Goal: Information Seeking & Learning: Learn about a topic

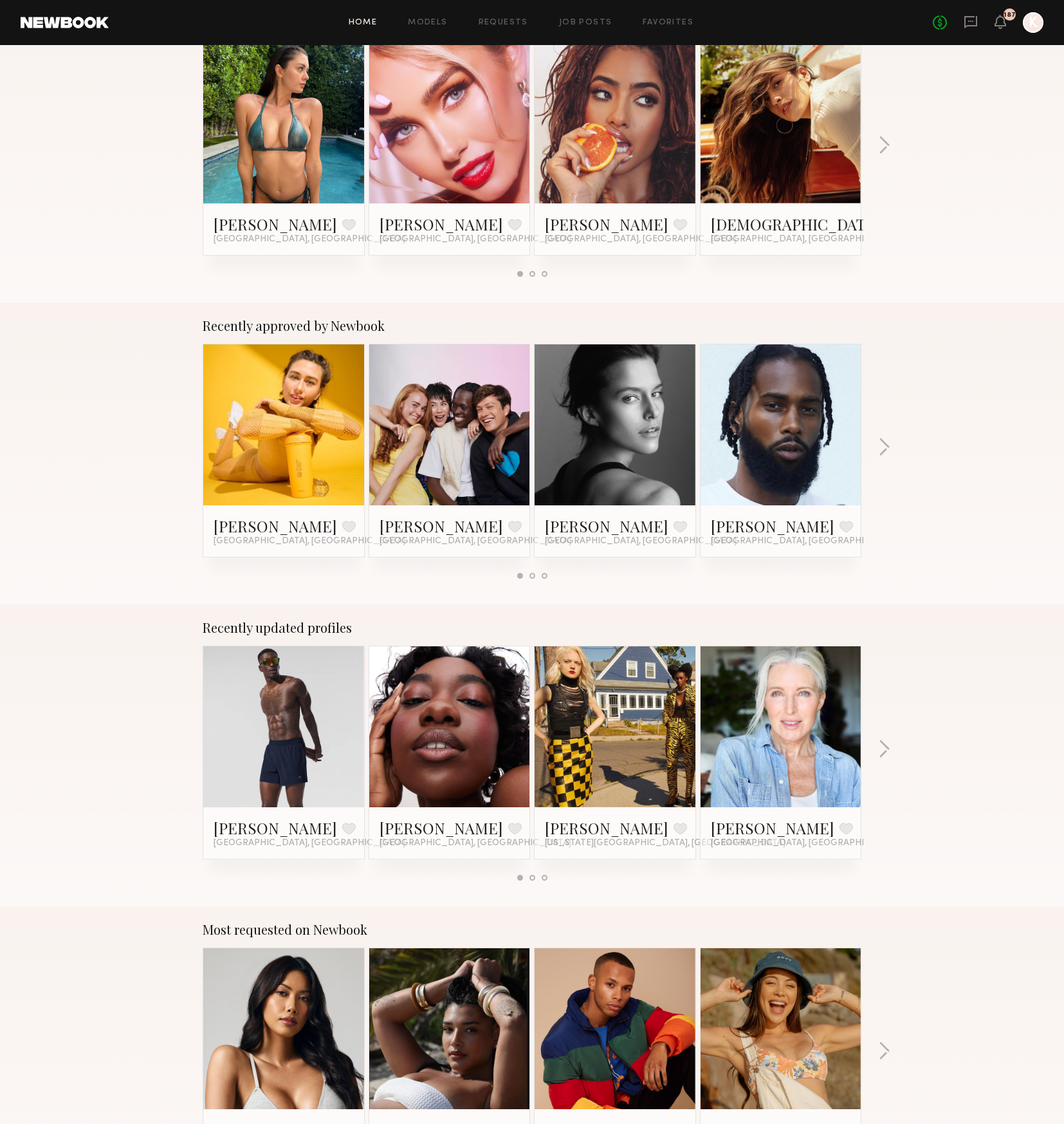
scroll to position [593, 0]
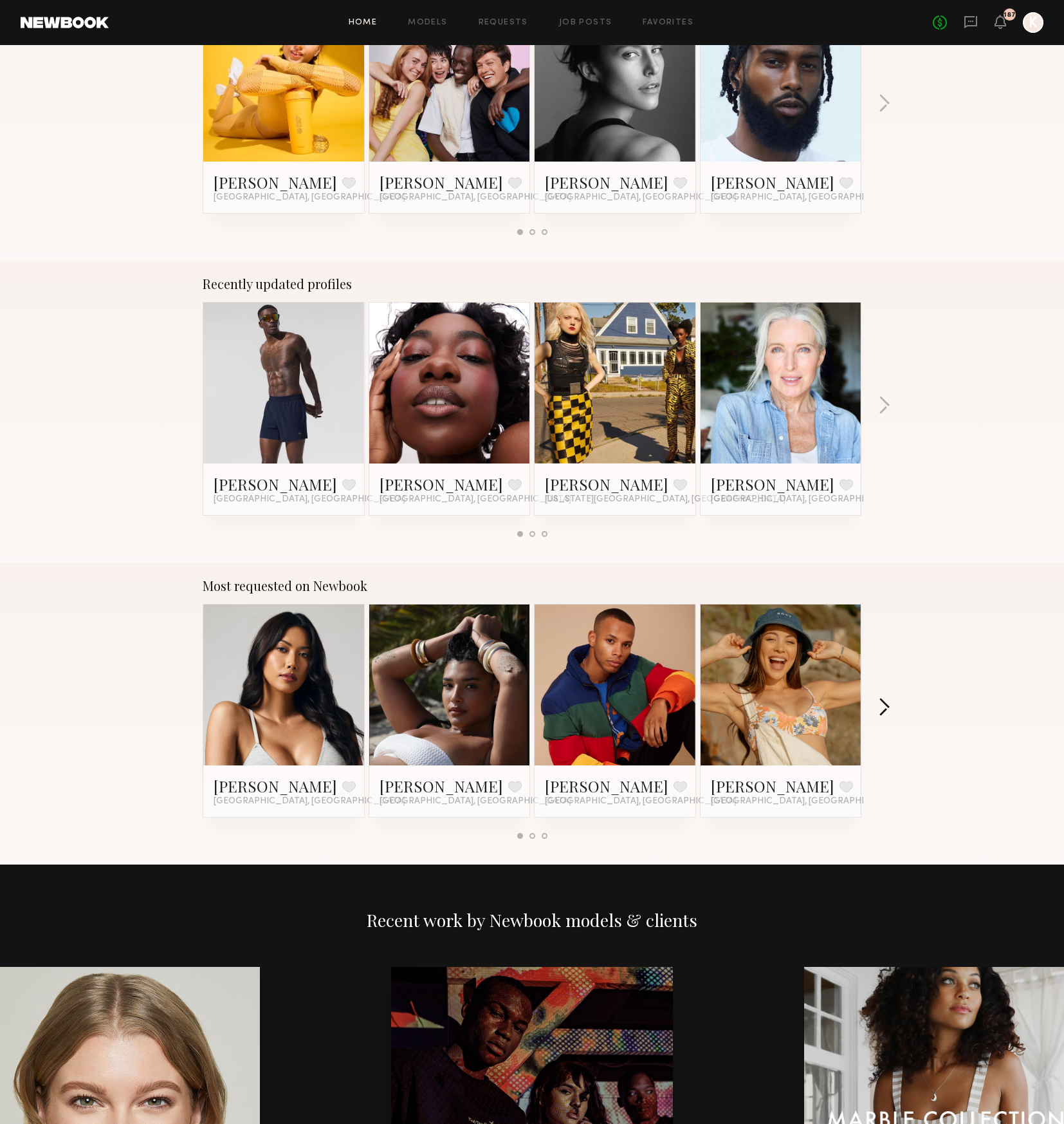
click at [887, 708] on button "button" at bounding box center [884, 708] width 12 height 21
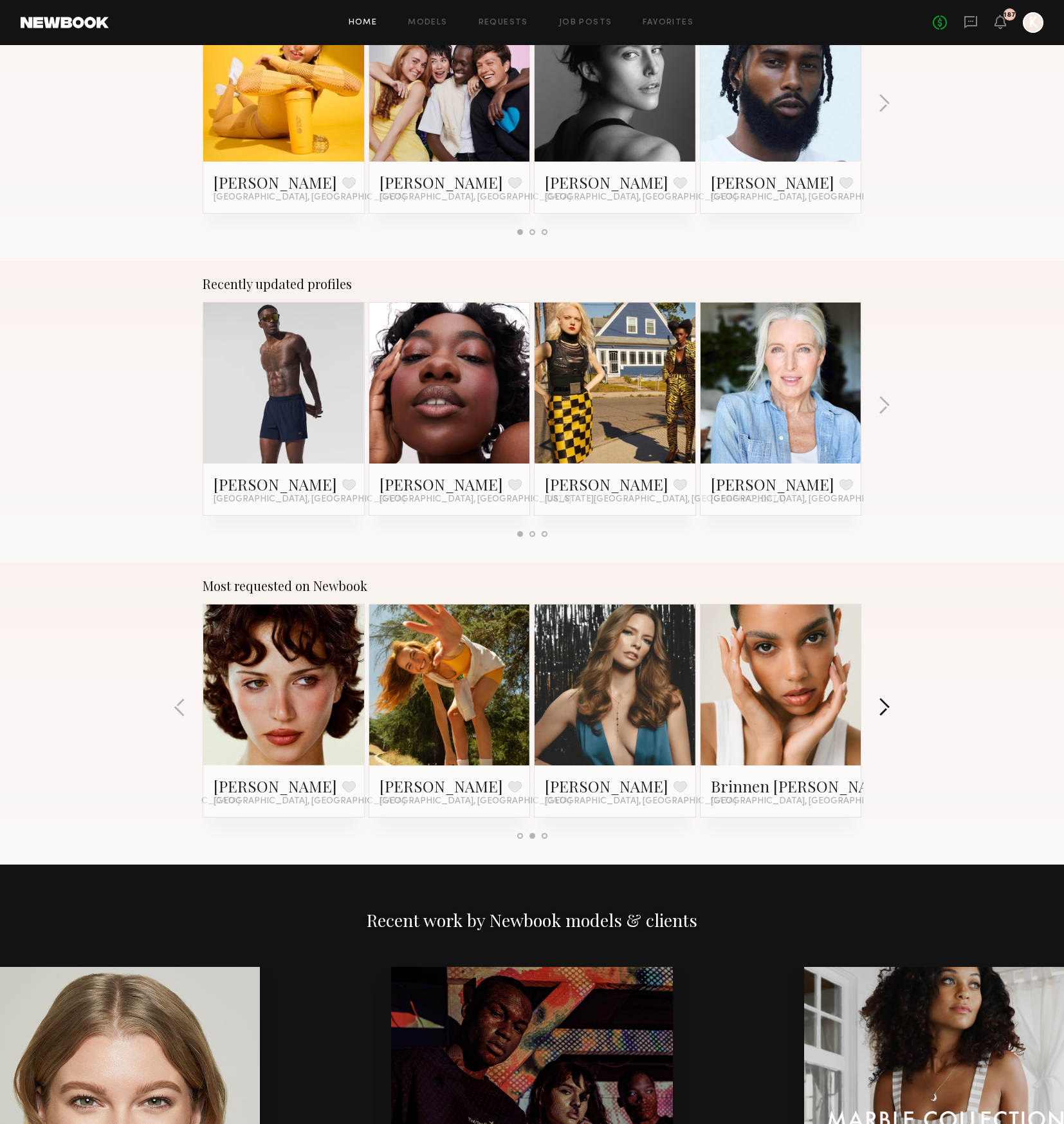
click at [885, 712] on button "button" at bounding box center [884, 708] width 12 height 21
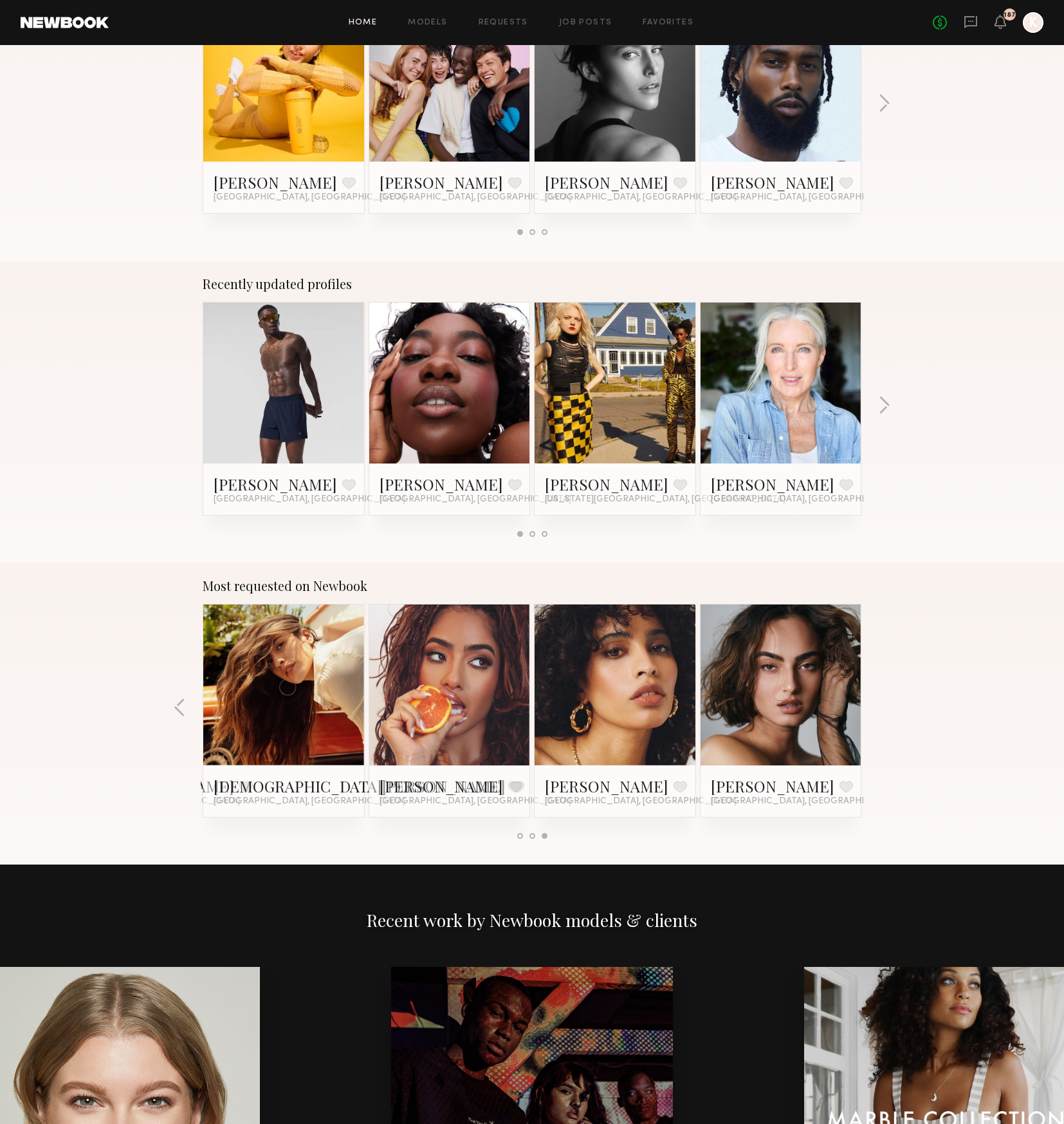
click at [885, 712] on div "Most requested on Newbook Ericka B. Favorite Los Angeles, CA Haleigh W. Favorit…" at bounding box center [532, 713] width 1064 height 302
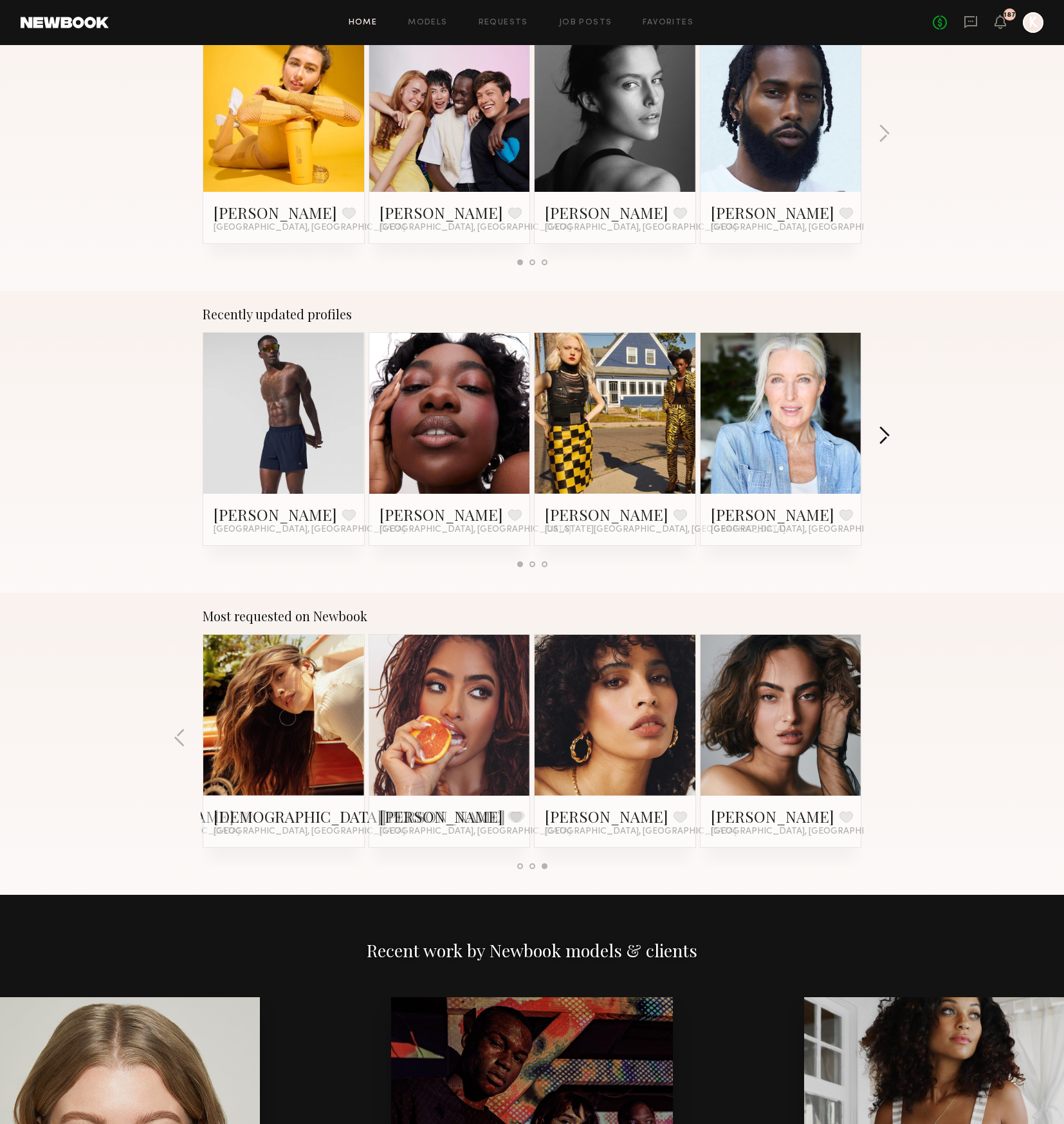
click at [887, 439] on button "button" at bounding box center [884, 437] width 12 height 21
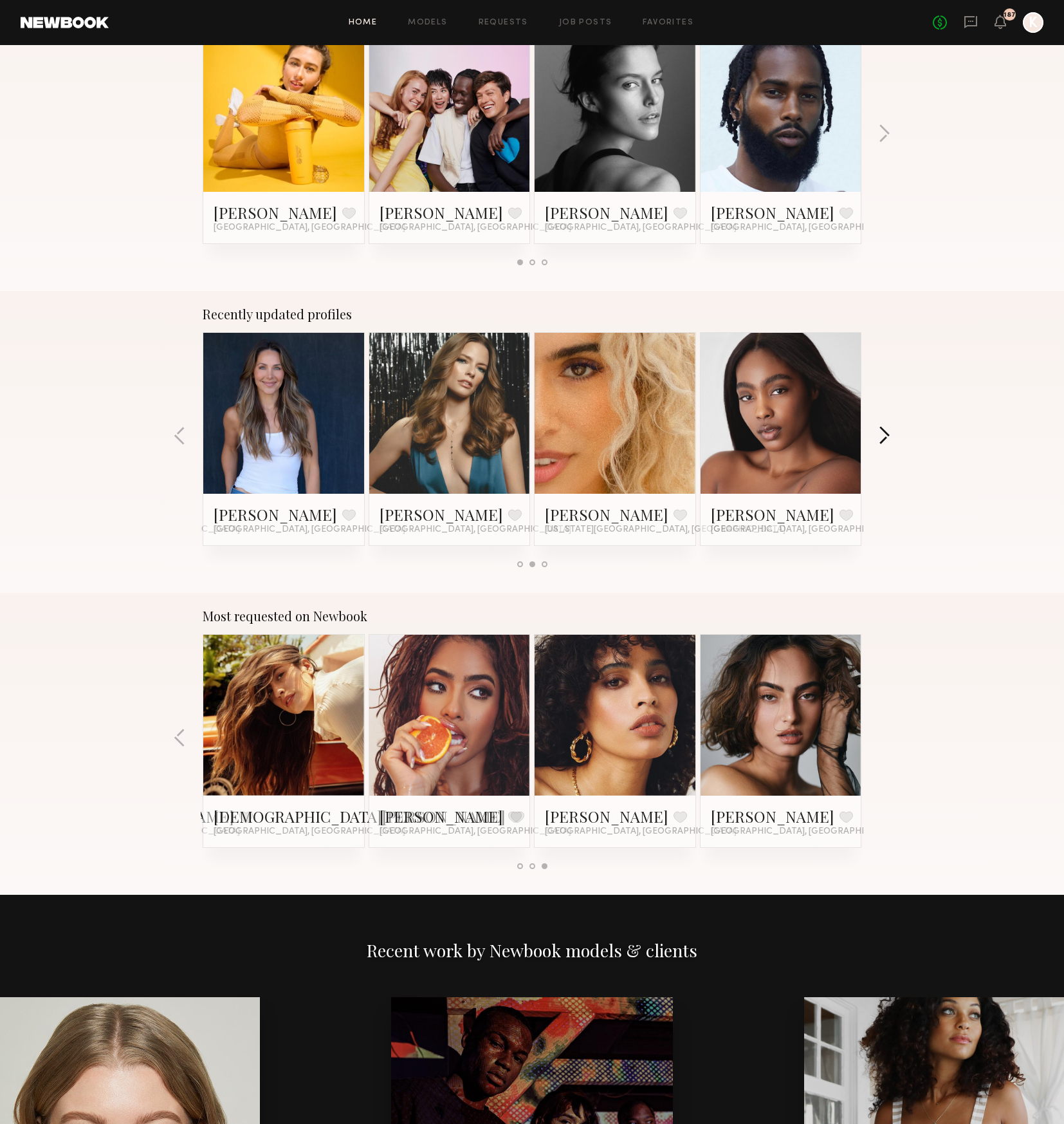
click at [887, 439] on button "button" at bounding box center [884, 437] width 12 height 21
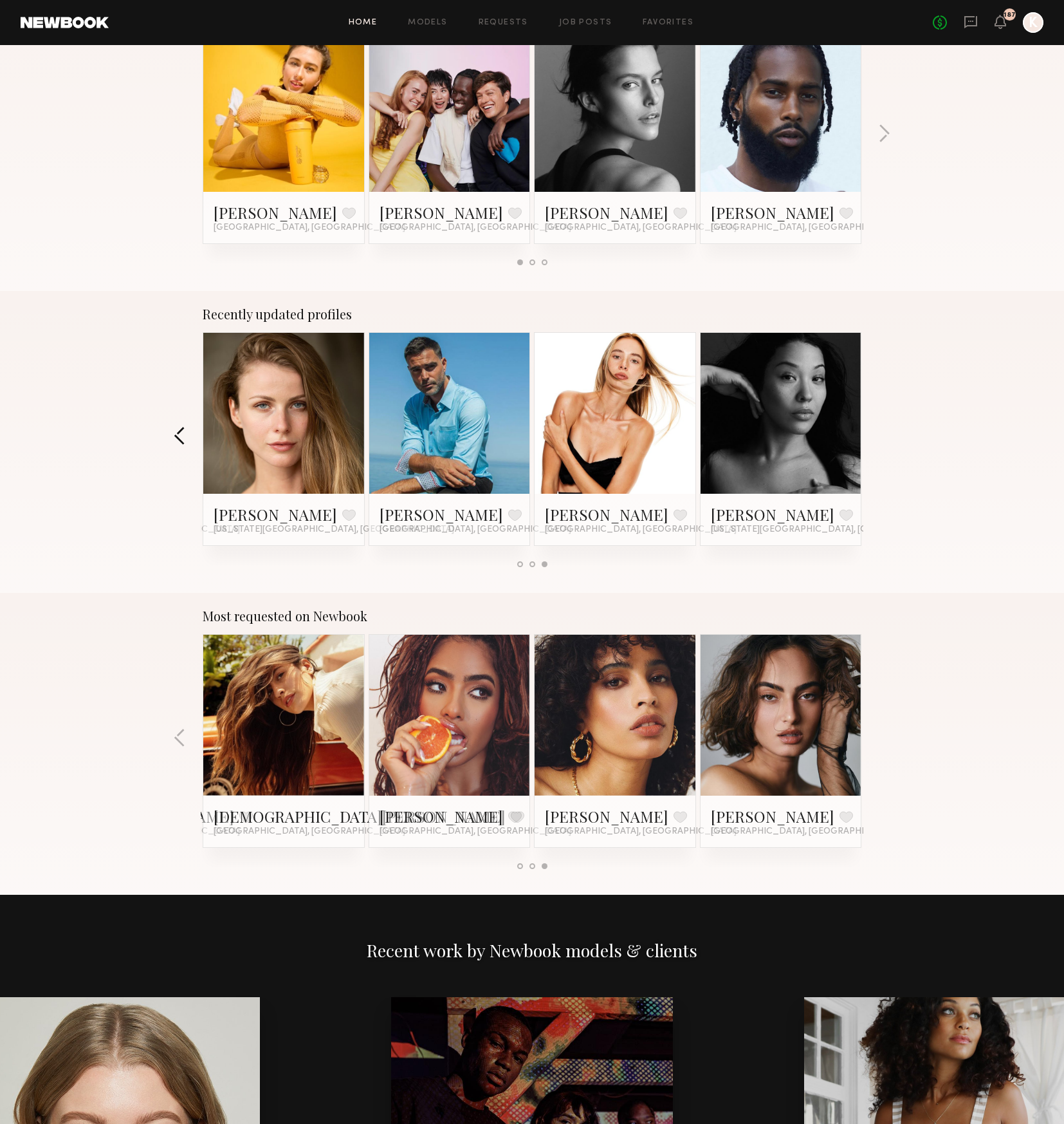
click at [183, 437] on button "button" at bounding box center [180, 437] width 12 height 21
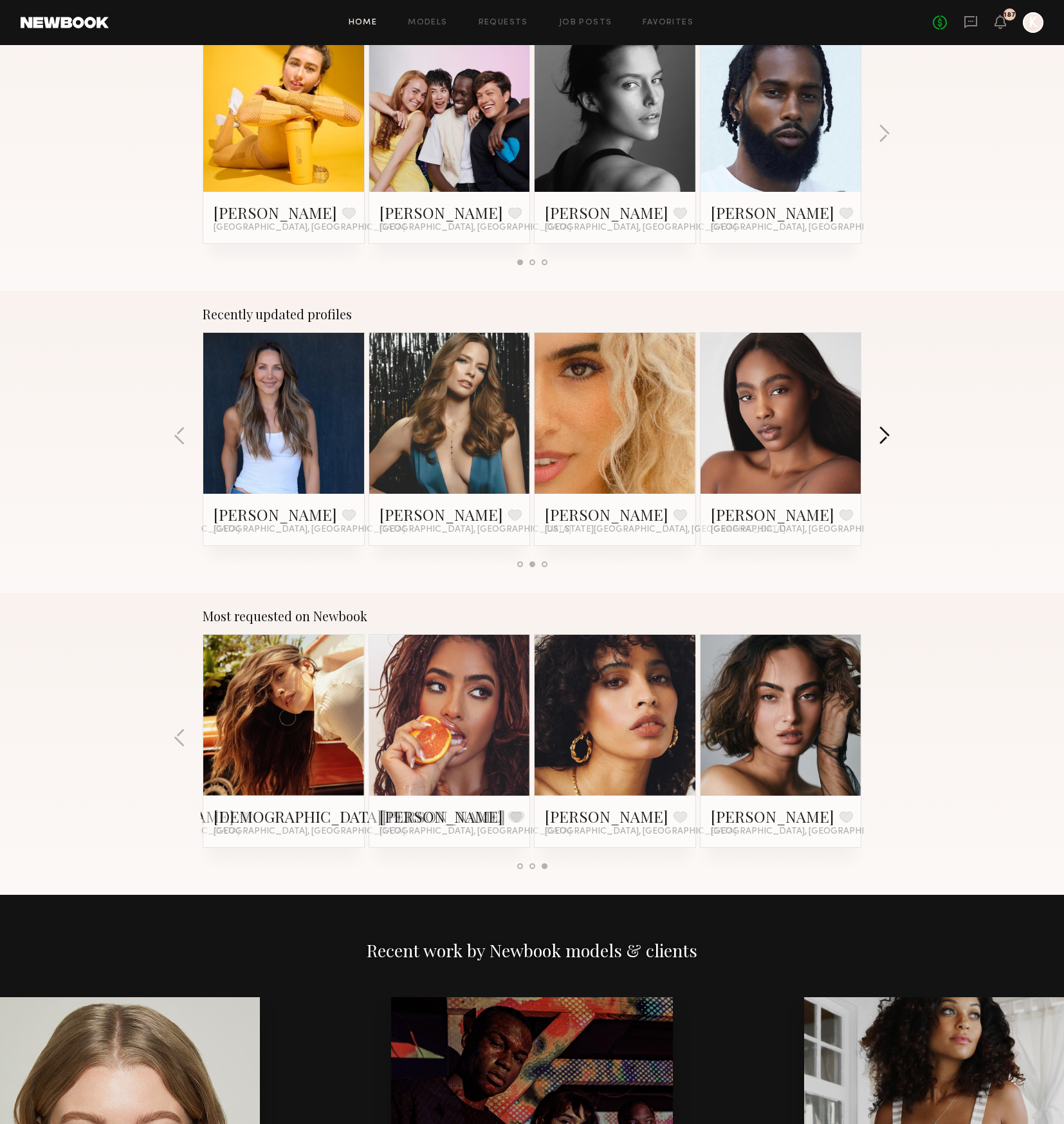
click at [889, 437] on button "button" at bounding box center [884, 437] width 12 height 21
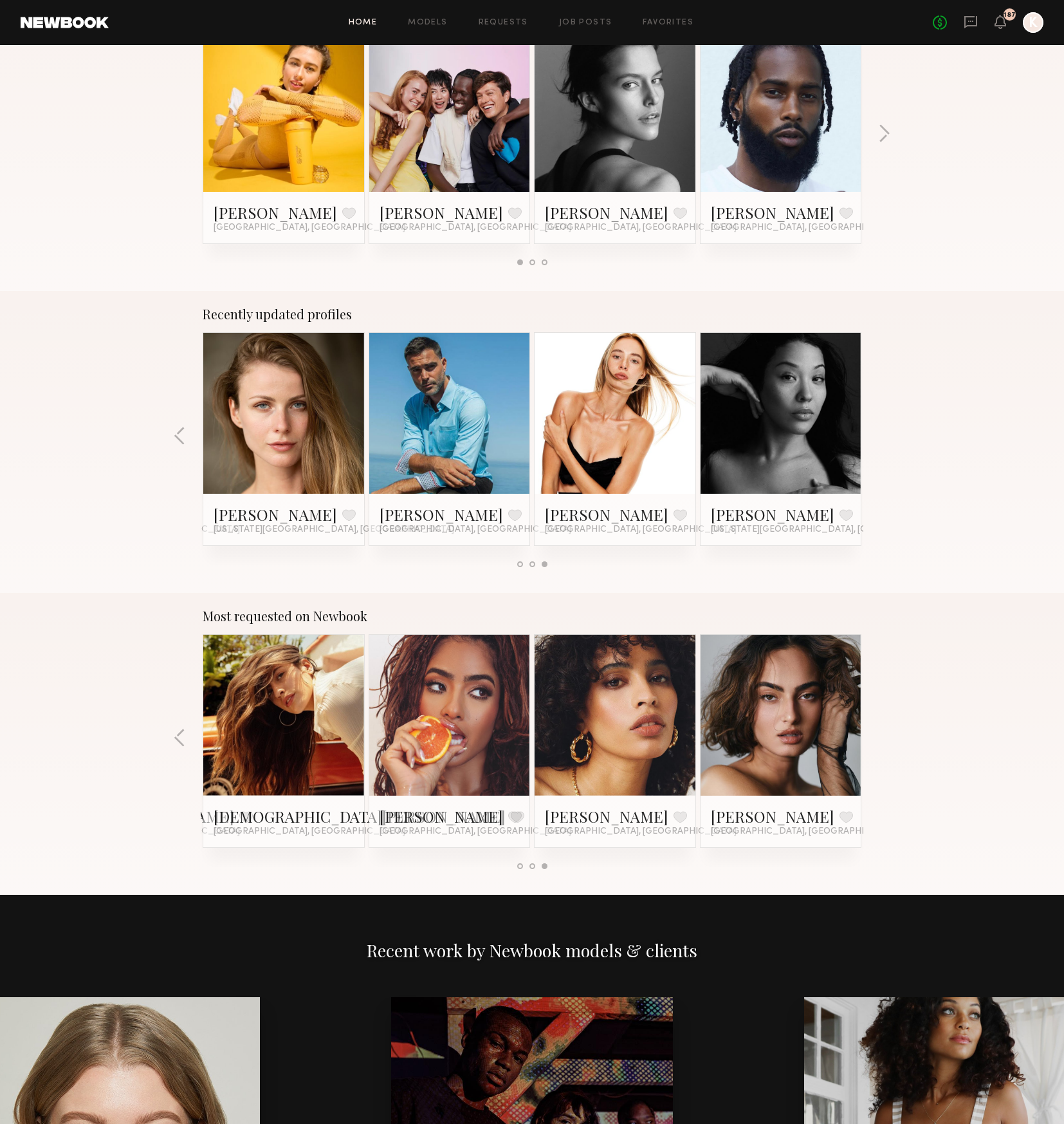
click at [885, 435] on div "Recently updated profiles Ashwell B. Favorite Los Angeles, CA Imani B. Favorite…" at bounding box center [532, 442] width 1064 height 302
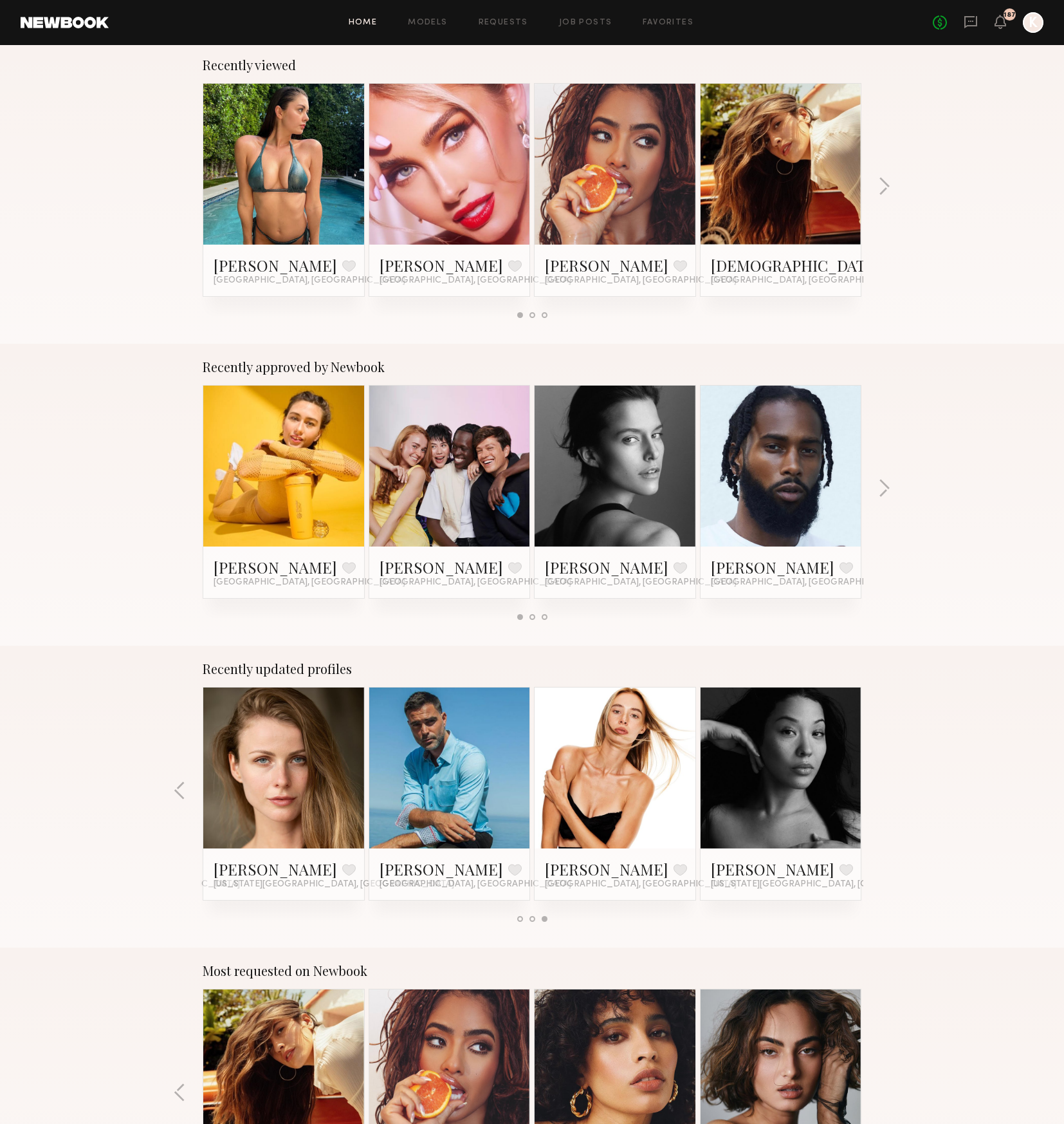
click at [621, 453] on link at bounding box center [615, 466] width 78 height 161
click at [880, 486] on button "button" at bounding box center [884, 489] width 12 height 21
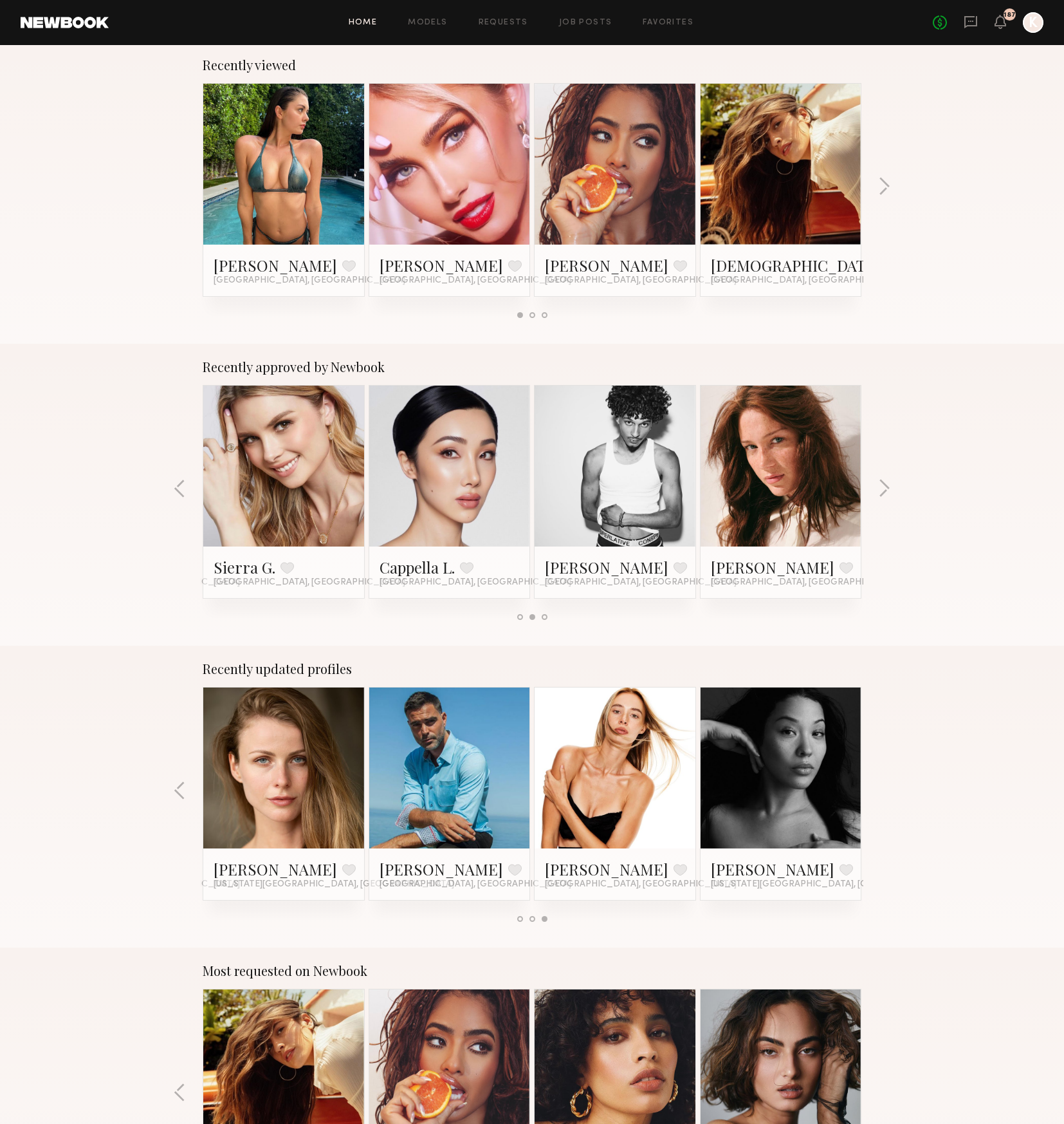
click at [253, 453] on link at bounding box center [283, 466] width 78 height 161
click at [883, 493] on button "button" at bounding box center [884, 489] width 12 height 21
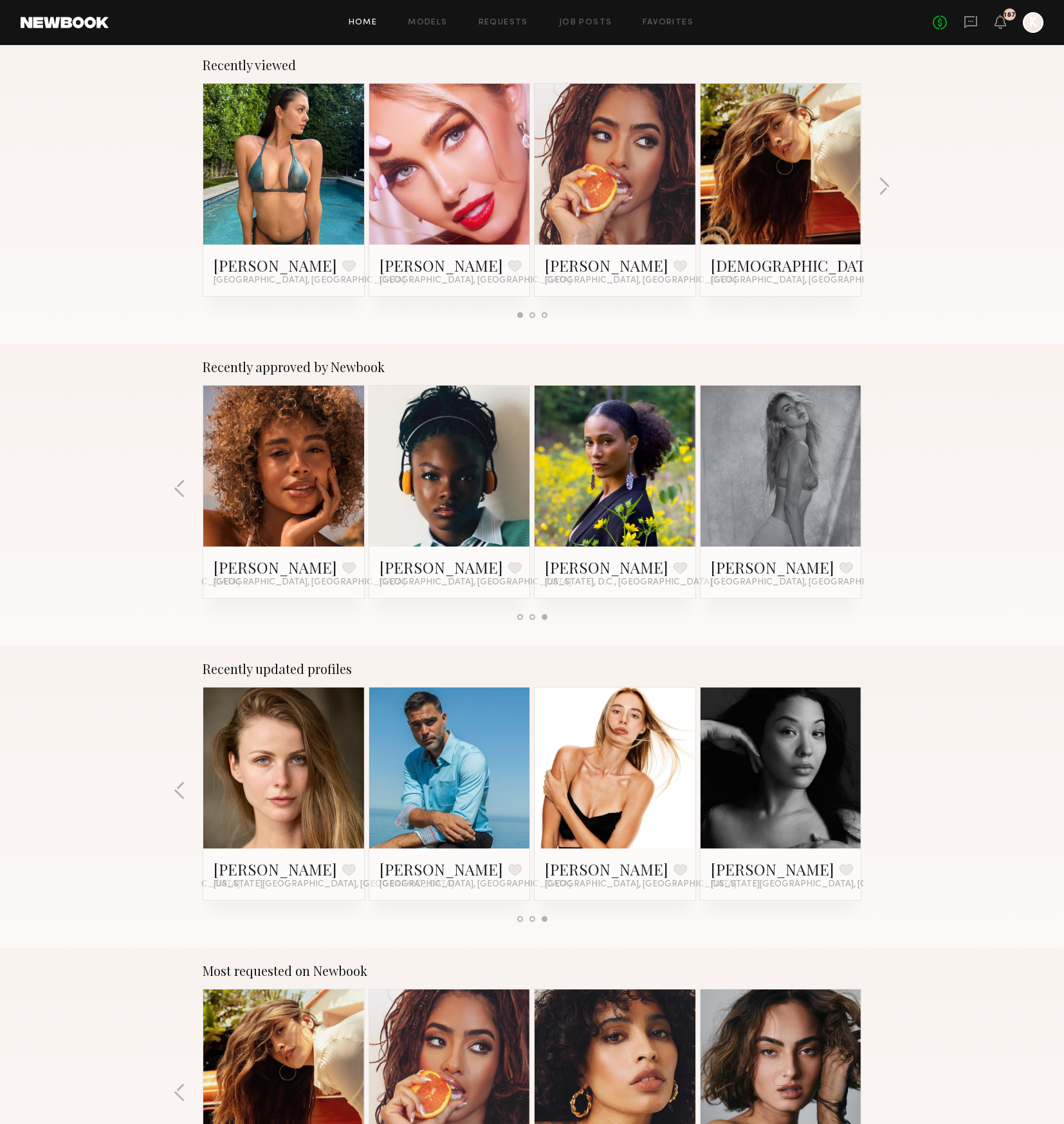
click at [883, 493] on div "Recently approved by Newbook Kimmay D. Favorite Tallahassee, FL Paul G. Favorit…" at bounding box center [532, 494] width 1064 height 302
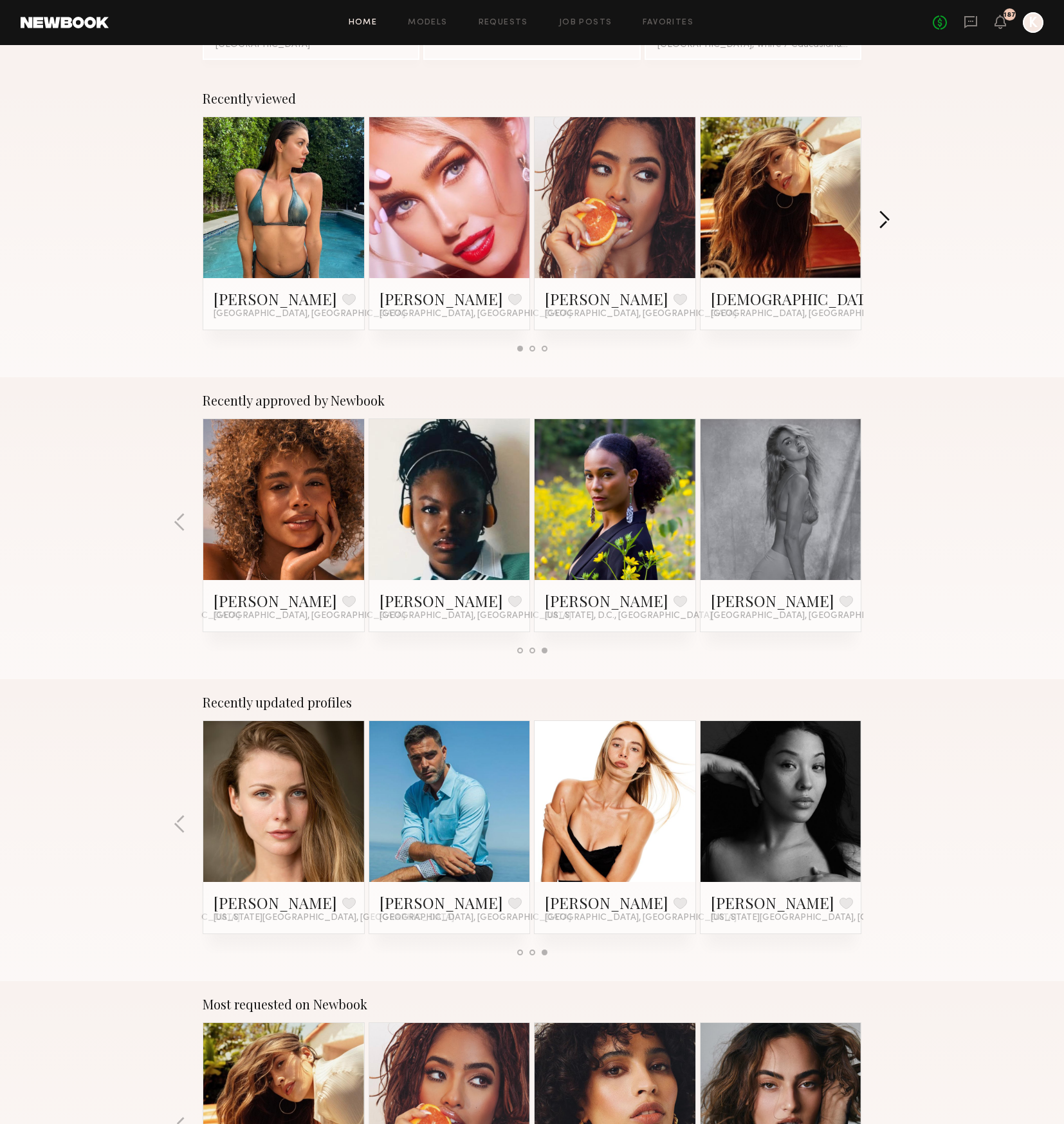
scroll to position [0, 0]
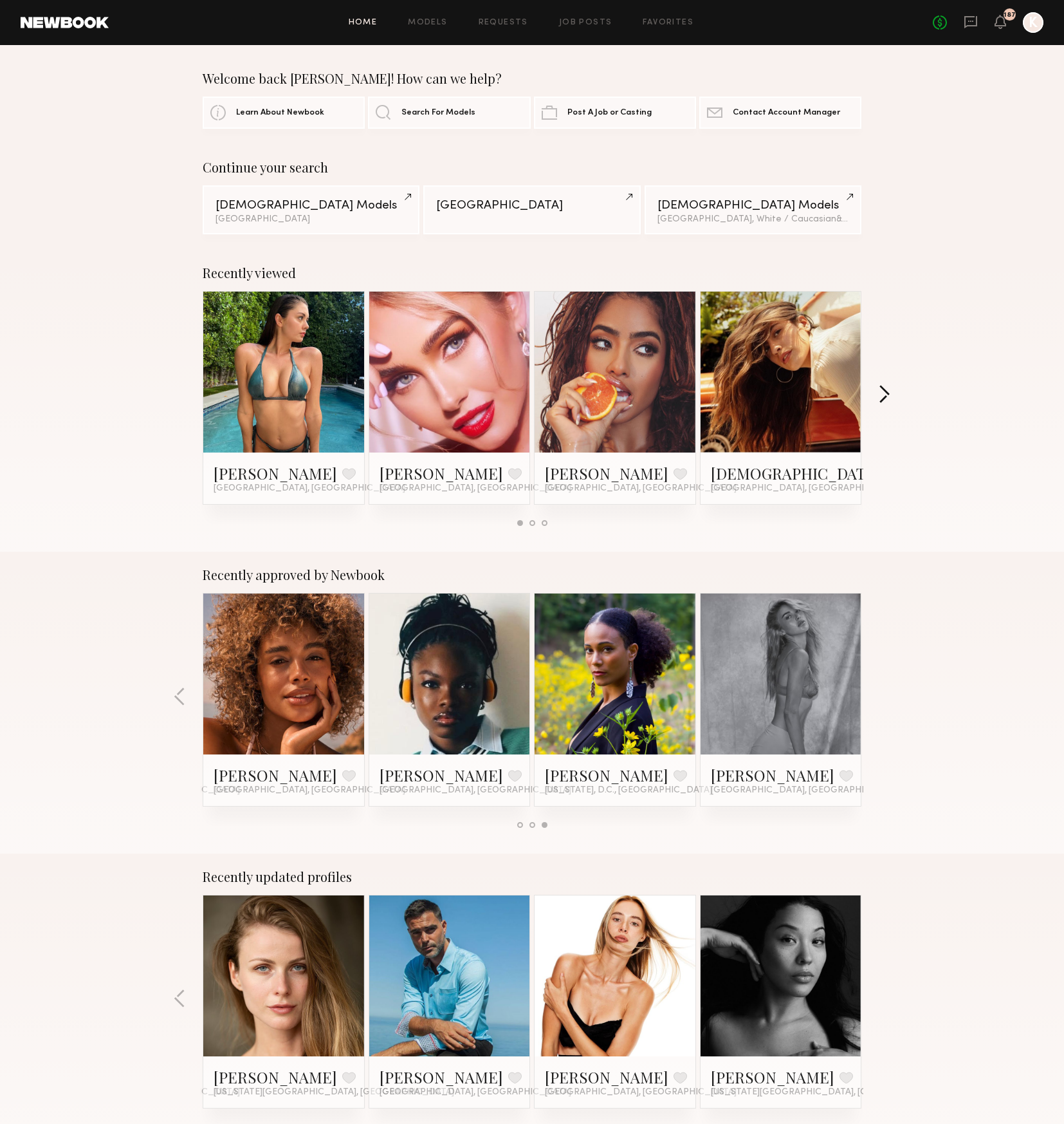
click at [884, 389] on button "button" at bounding box center [884, 395] width 12 height 21
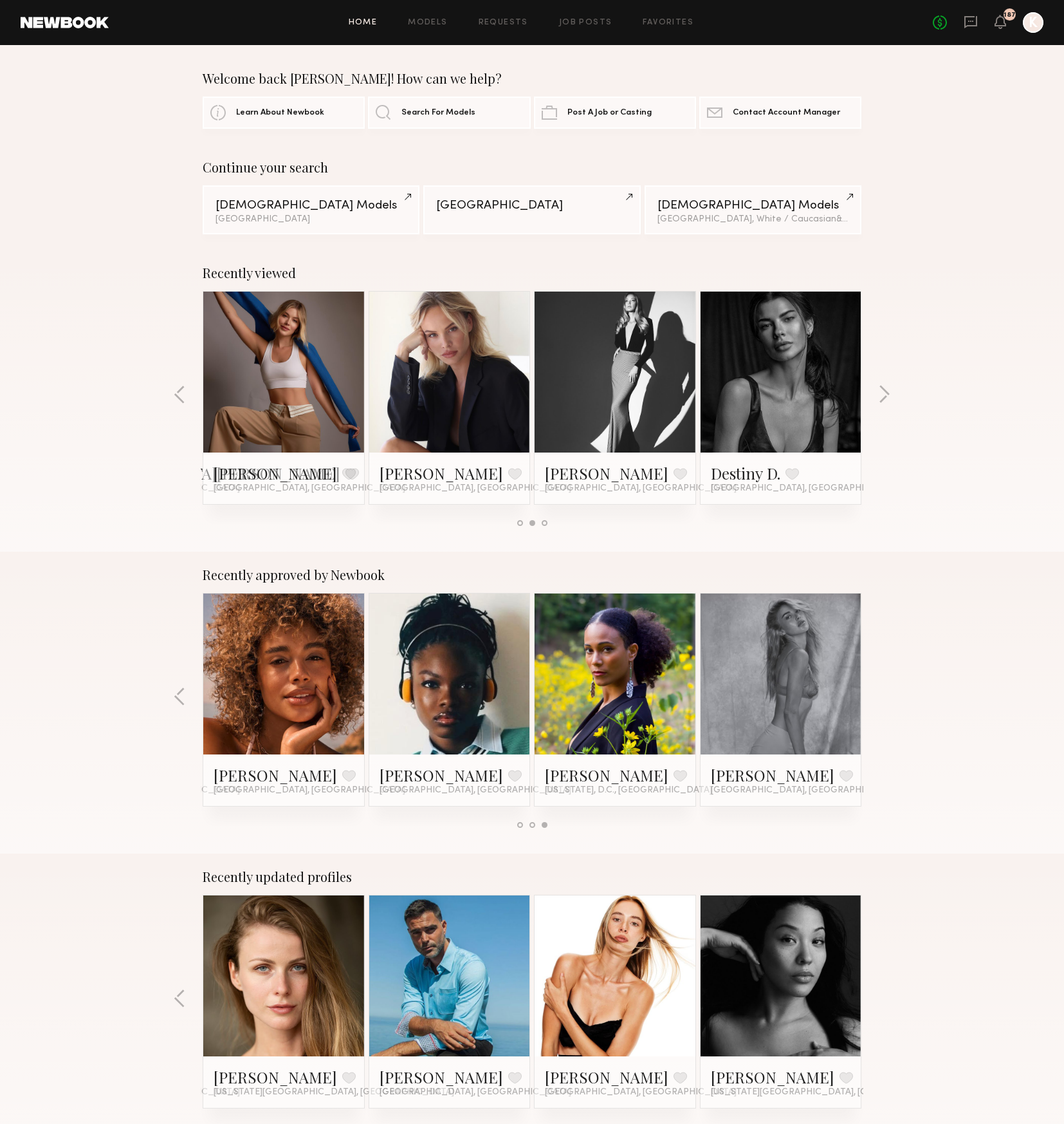
click at [453, 377] on link at bounding box center [449, 372] width 78 height 161
click at [300, 375] on link at bounding box center [283, 372] width 78 height 161
click at [882, 385] on div "Recently viewed Sabrina R. Favorite Miami, FL Karlee E. Favorite Miami, FL Meli…" at bounding box center [532, 401] width 1064 height 302
click at [884, 396] on button "button" at bounding box center [884, 395] width 12 height 21
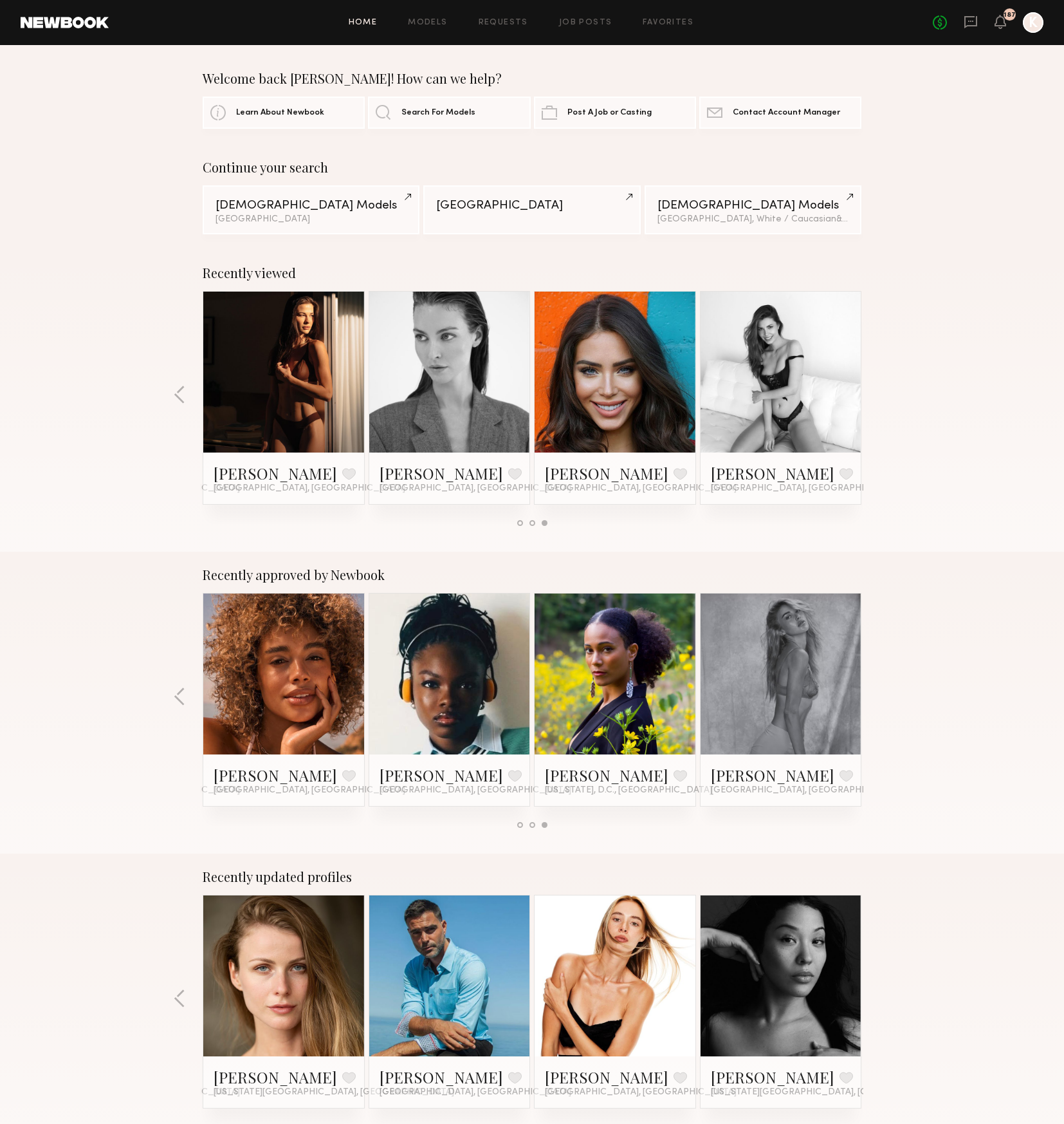
click at [94, 21] on link at bounding box center [64, 23] width 88 height 11
